Goal: Task Accomplishment & Management: Manage account settings

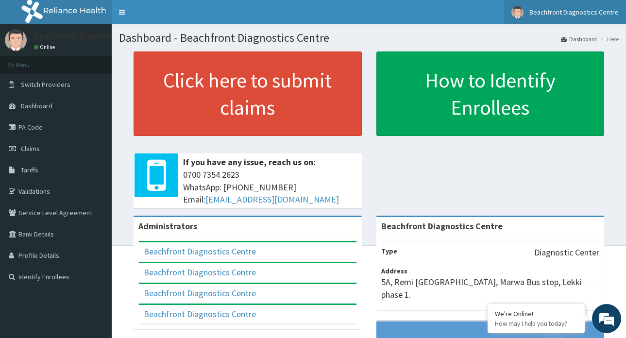
click at [560, 11] on span "Beachfront Diagnostics Centre" at bounding box center [573, 12] width 89 height 9
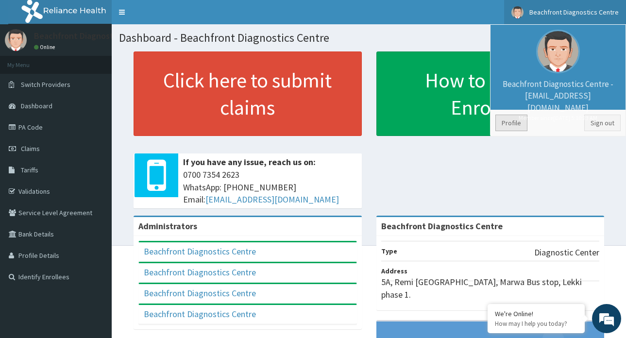
click at [514, 122] on link "Profile" at bounding box center [511, 123] width 32 height 17
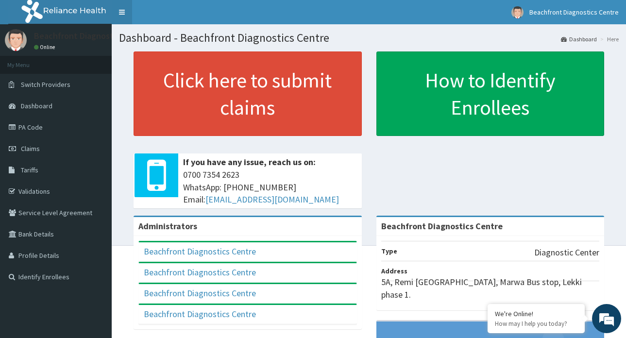
click at [120, 11] on link "Toggle navigation" at bounding box center [122, 12] width 20 height 24
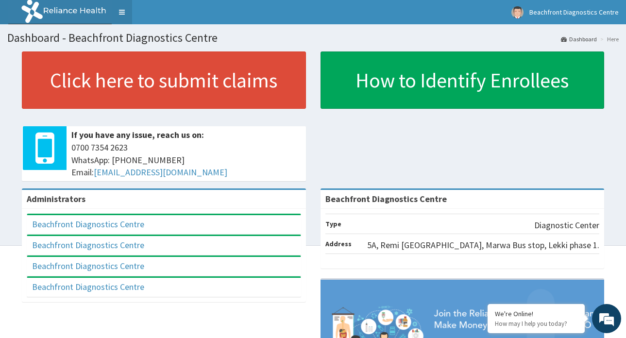
click at [120, 11] on link "Toggle navigation" at bounding box center [122, 12] width 20 height 24
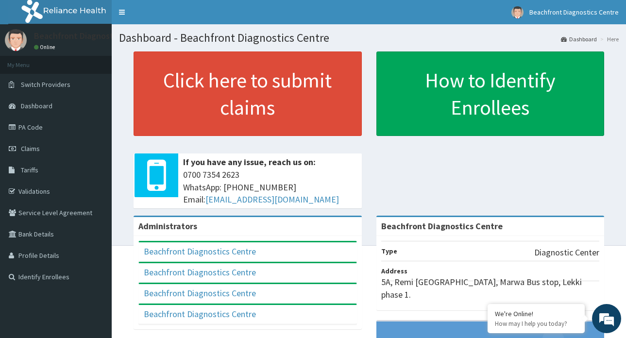
click at [46, 42] on div "Beachfront Diagnostics Centre Online" at bounding box center [91, 40] width 128 height 23
click at [22, 37] on img at bounding box center [16, 40] width 22 height 22
click at [49, 46] on link "Online" at bounding box center [45, 47] width 23 height 7
click at [578, 38] on link "Dashboard" at bounding box center [579, 39] width 36 height 8
click at [522, 9] on img at bounding box center [517, 12] width 12 height 12
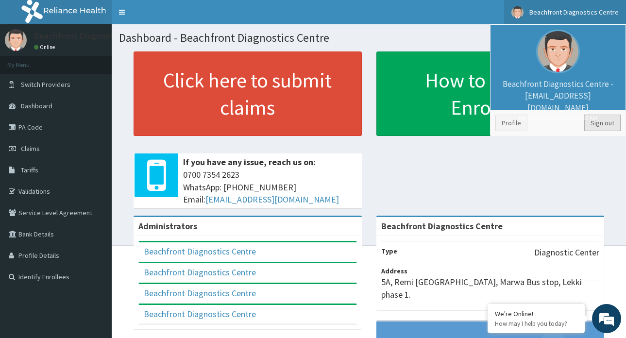
click at [595, 122] on link "Sign out" at bounding box center [602, 123] width 36 height 17
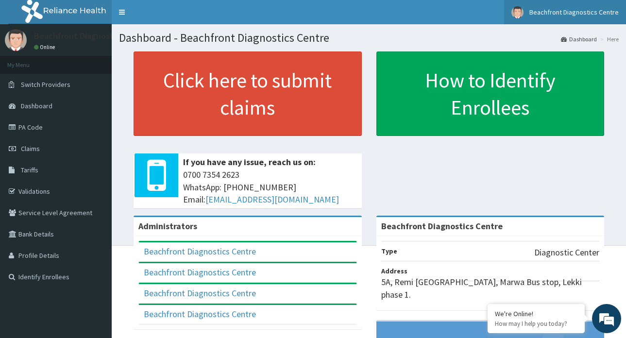
click at [522, 10] on img at bounding box center [517, 12] width 12 height 12
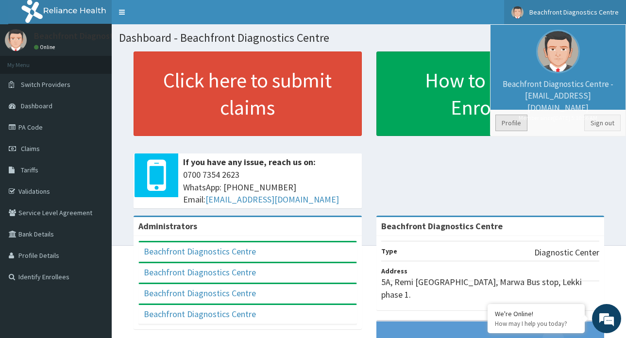
click at [518, 121] on link "Profile" at bounding box center [511, 123] width 32 height 17
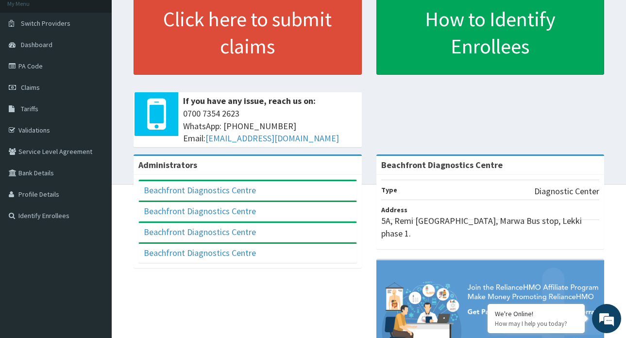
scroll to position [64, 0]
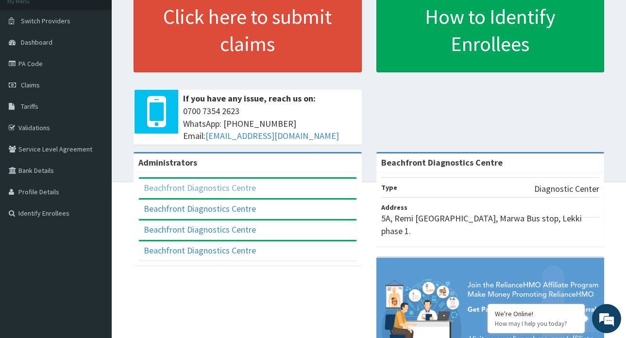
click at [184, 185] on link "Beachfront Diagnostics Centre" at bounding box center [200, 187] width 112 height 11
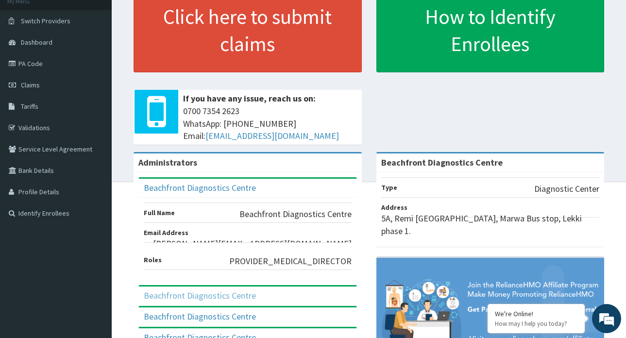
click at [168, 290] on link "Beachfront Diagnostics Centre" at bounding box center [200, 295] width 112 height 11
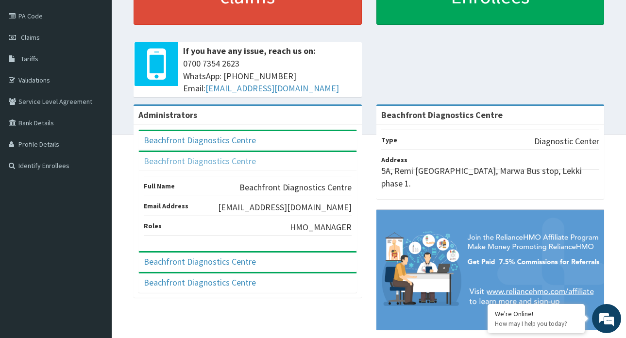
scroll to position [117, 0]
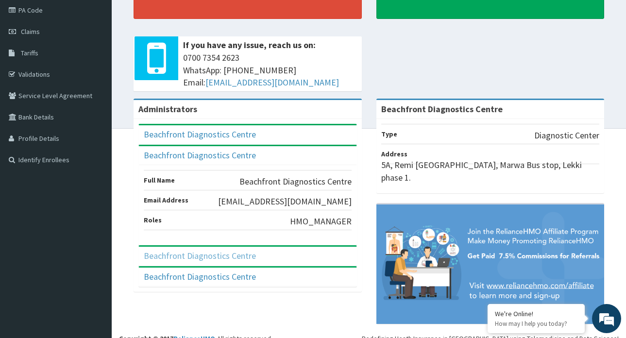
click at [168, 257] on link "Beachfront Diagnostics Centre" at bounding box center [200, 255] width 112 height 11
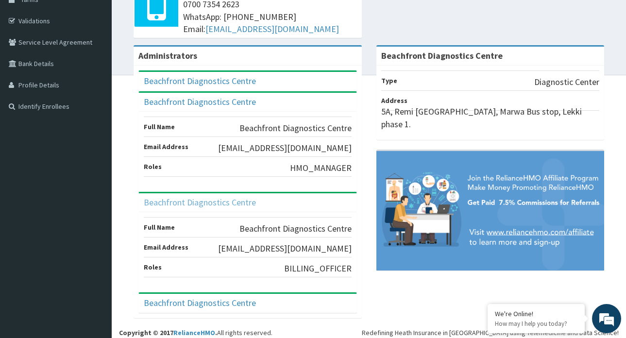
scroll to position [177, 0]
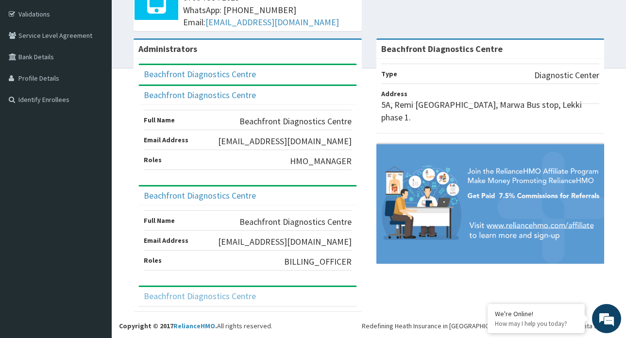
click at [168, 295] on link "Beachfront Diagnostics Centre" at bounding box center [200, 295] width 112 height 11
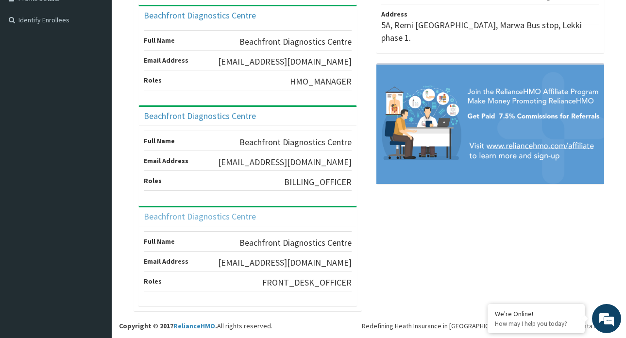
scroll to position [259, 0]
click at [190, 212] on link "Beachfront Diagnostics Centre" at bounding box center [200, 216] width 112 height 11
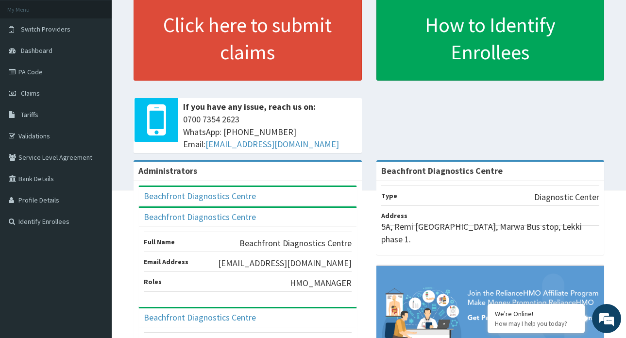
scroll to position [53, 0]
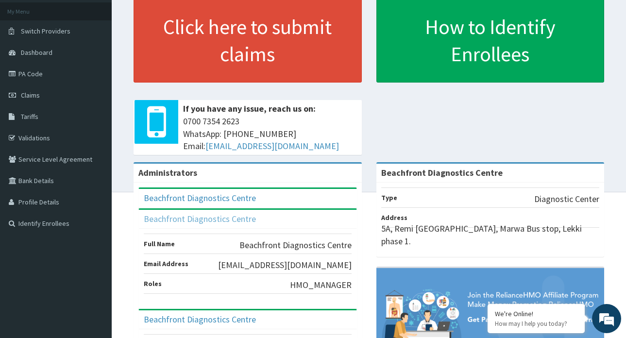
click at [179, 219] on link "Beachfront Diagnostics Centre" at bounding box center [200, 218] width 112 height 11
click at [183, 197] on link "Beachfront Diagnostics Centre" at bounding box center [200, 197] width 112 height 11
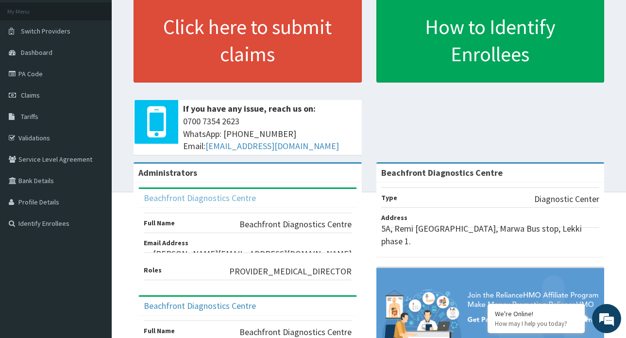
click at [183, 197] on link "Beachfront Diagnostics Centre" at bounding box center [200, 197] width 112 height 11
click at [172, 196] on link "Beachfront Diagnostics Centre" at bounding box center [200, 197] width 112 height 11
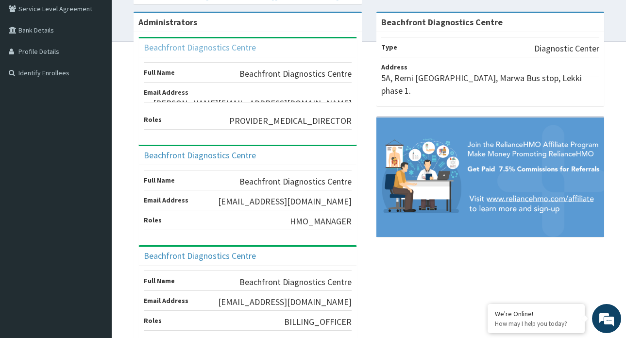
scroll to position [0, 0]
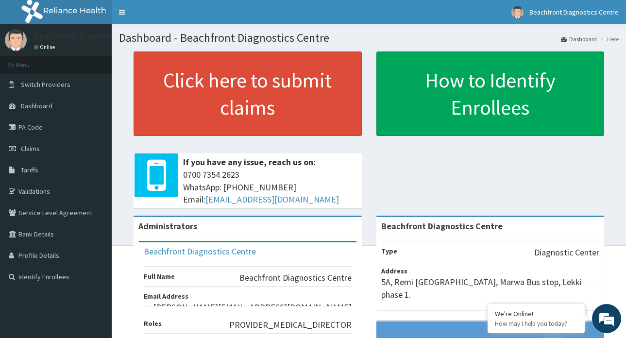
click at [580, 39] on link "Dashboard" at bounding box center [579, 39] width 36 height 8
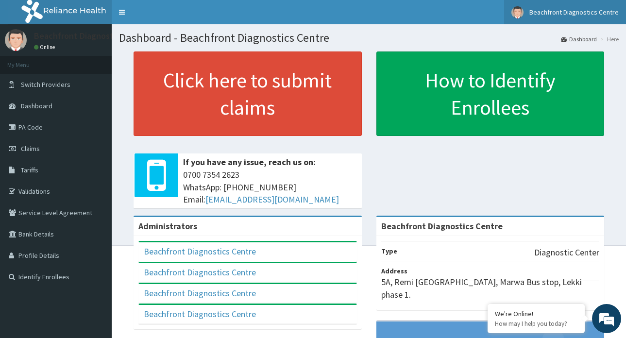
click at [520, 13] on img at bounding box center [517, 12] width 12 height 12
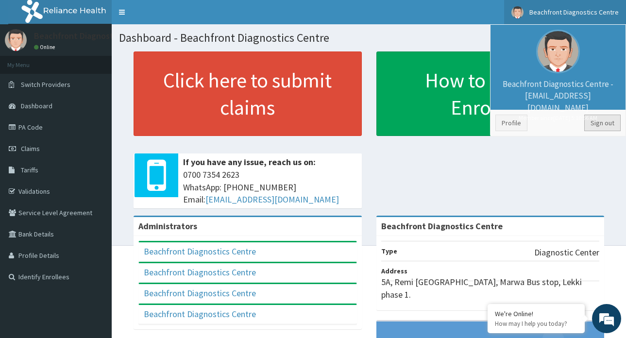
click at [595, 122] on link "Sign out" at bounding box center [602, 123] width 36 height 17
